Goal: Find specific page/section: Find specific page/section

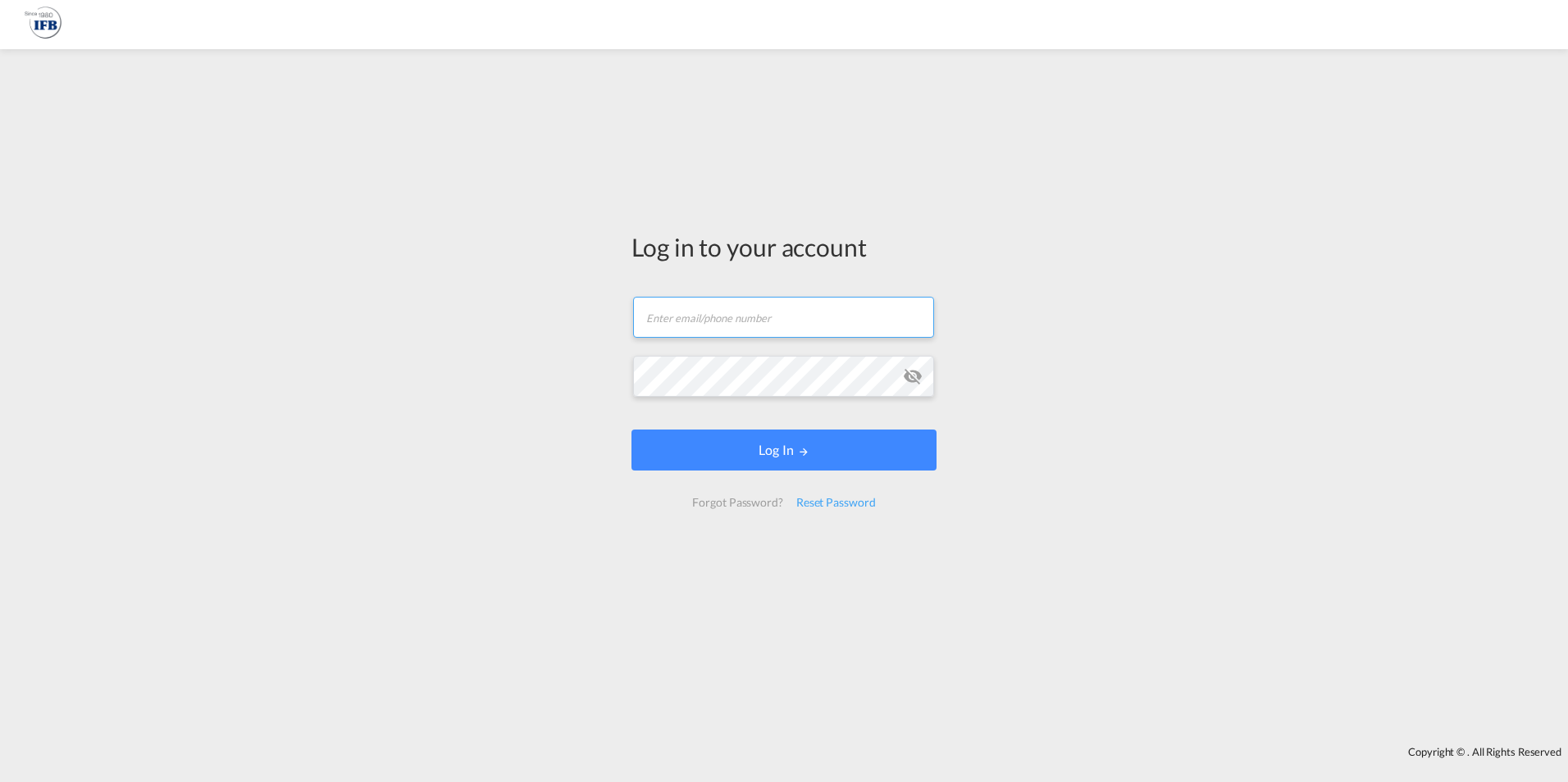
click at [675, 323] on input "text" at bounding box center [784, 318] width 301 height 41
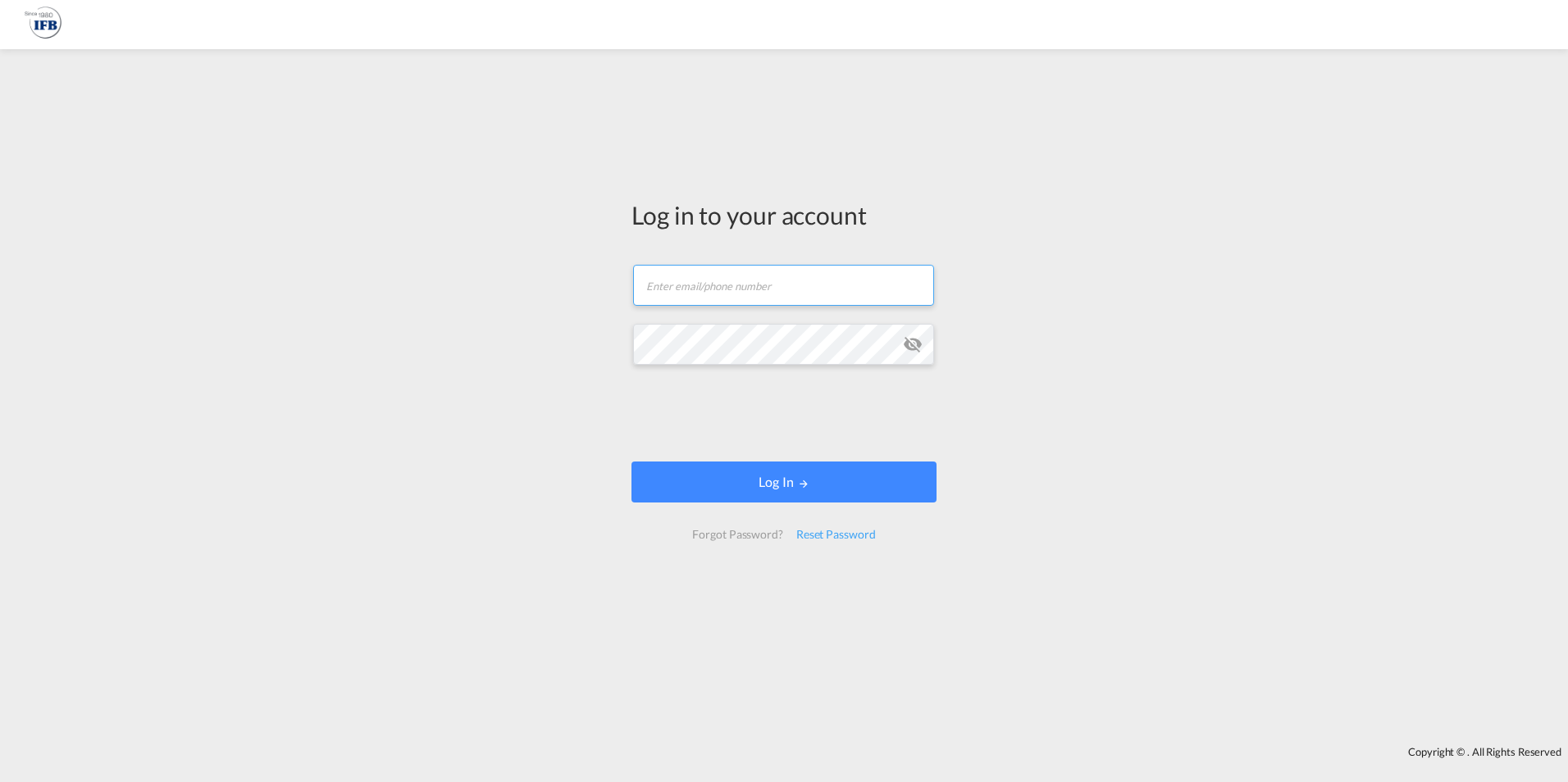
type input "frank.mielke@ifbhamburg.de"
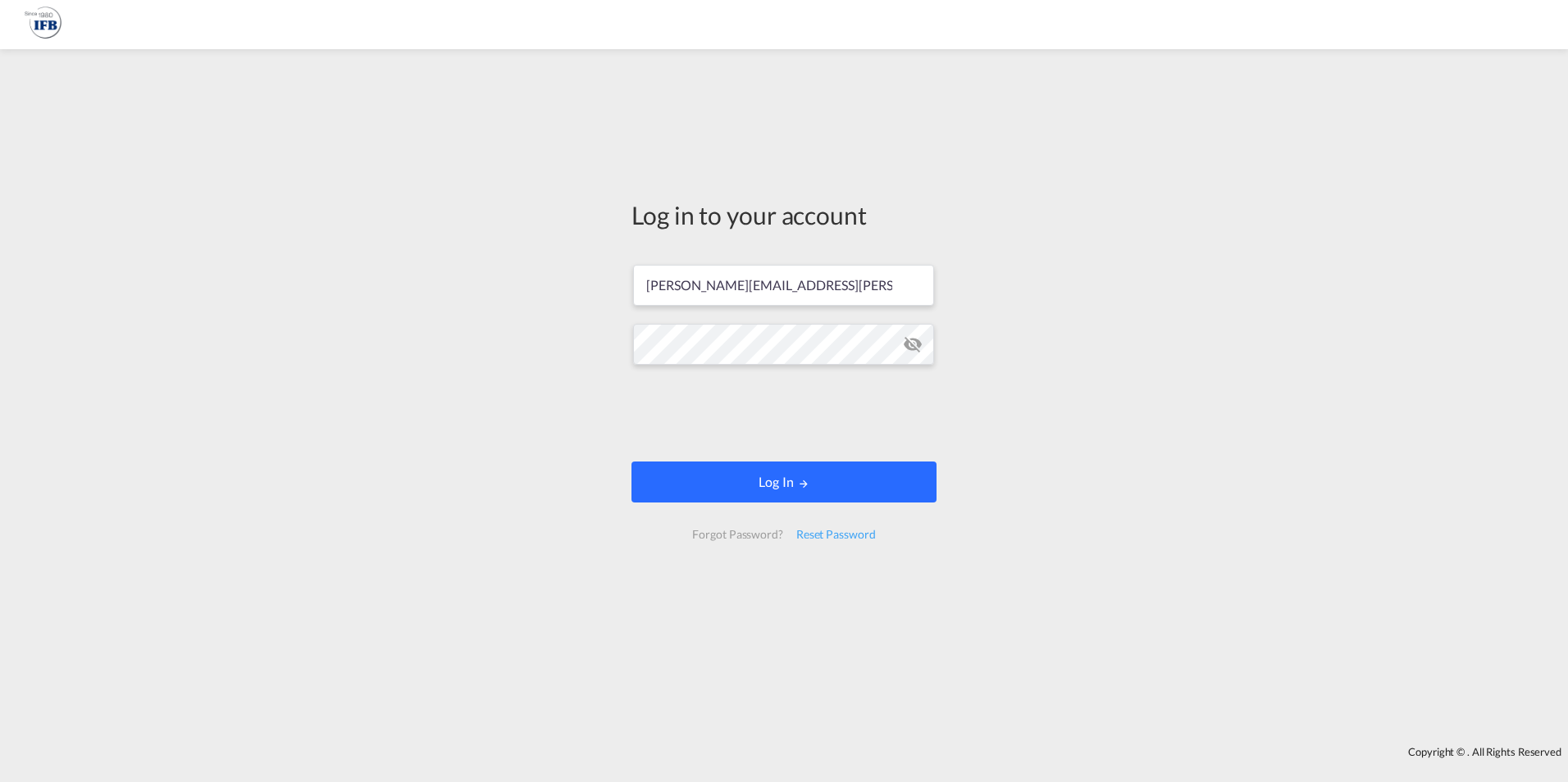
click at [786, 488] on button "Log In" at bounding box center [784, 482] width 305 height 41
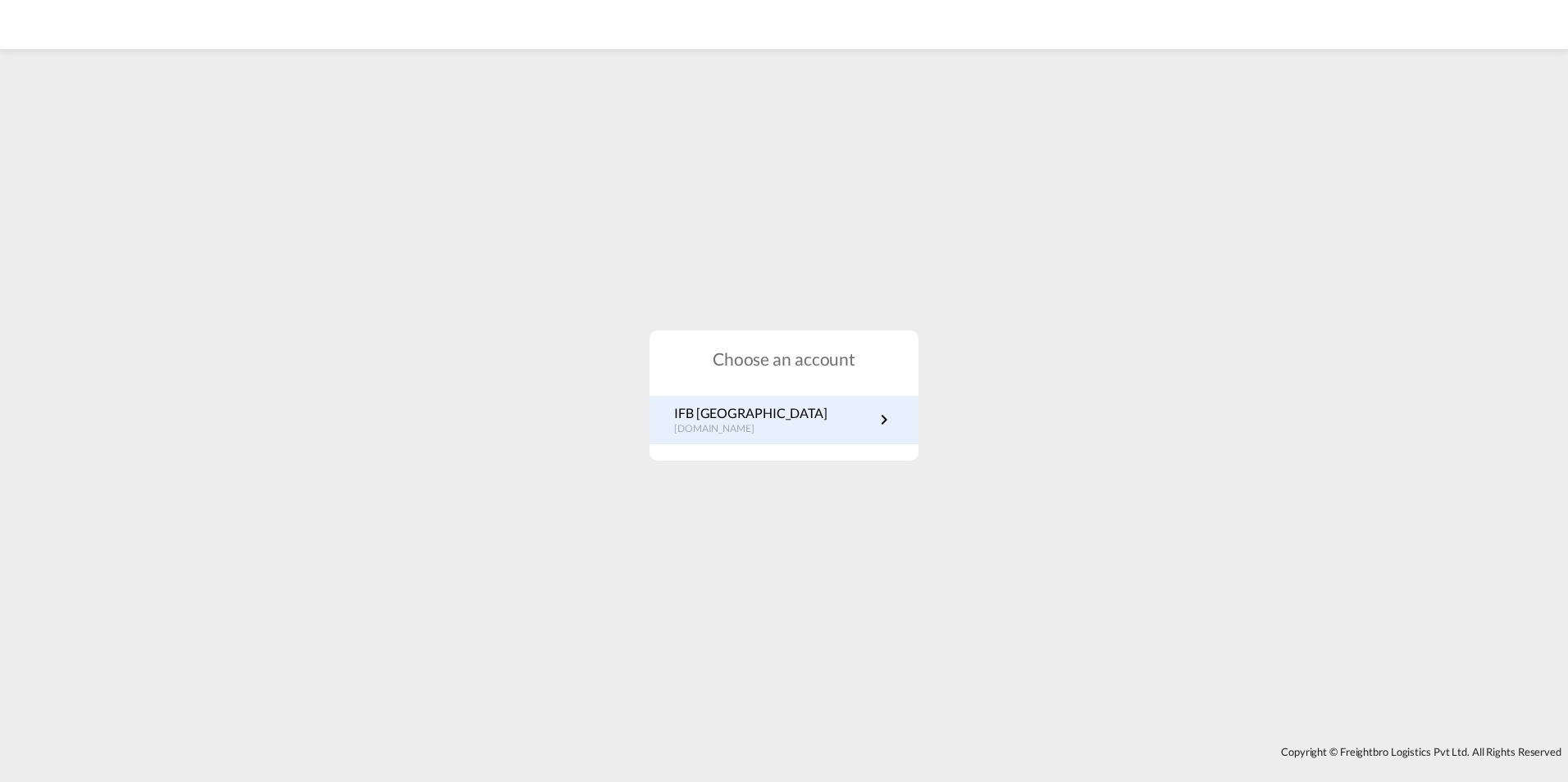
click at [713, 414] on p "IFB Germany" at bounding box center [750, 413] width 154 height 18
